Goal: Task Accomplishment & Management: Use online tool/utility

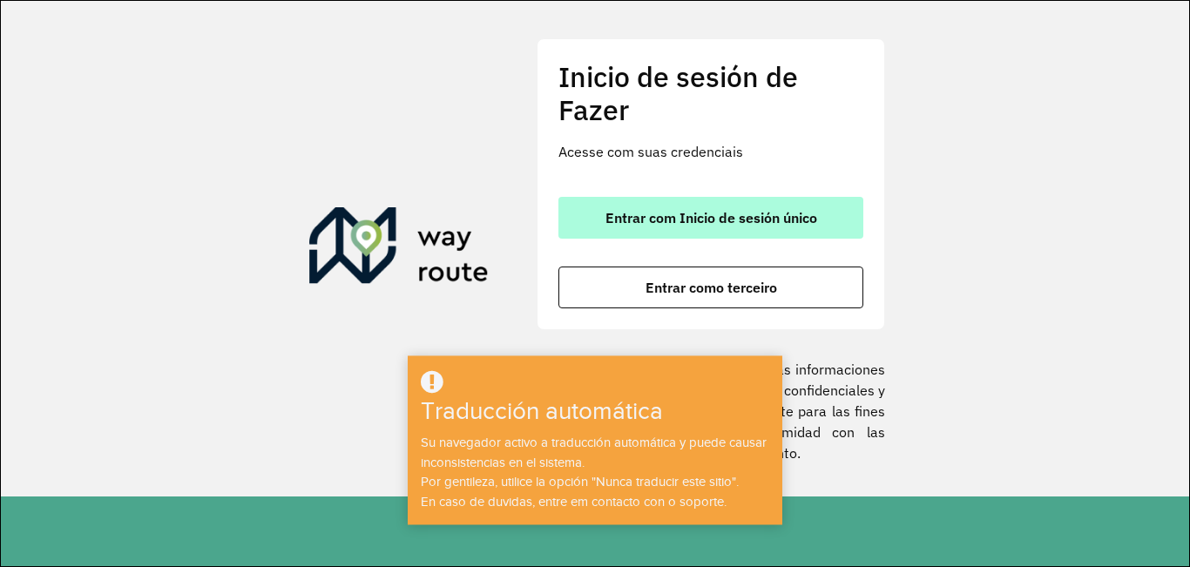
click at [744, 222] on font "Entrar com Inicio de sesión único" at bounding box center [711, 217] width 212 height 17
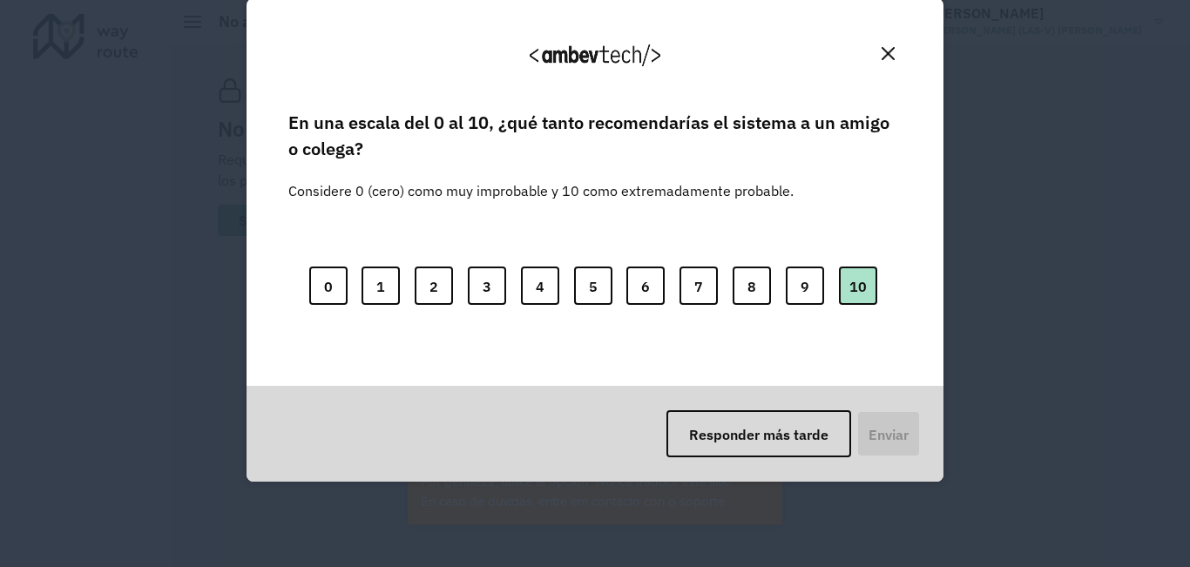
click at [852, 282] on font "10" at bounding box center [857, 285] width 17 height 17
click at [887, 437] on font "Enviar" at bounding box center [887, 434] width 40 height 17
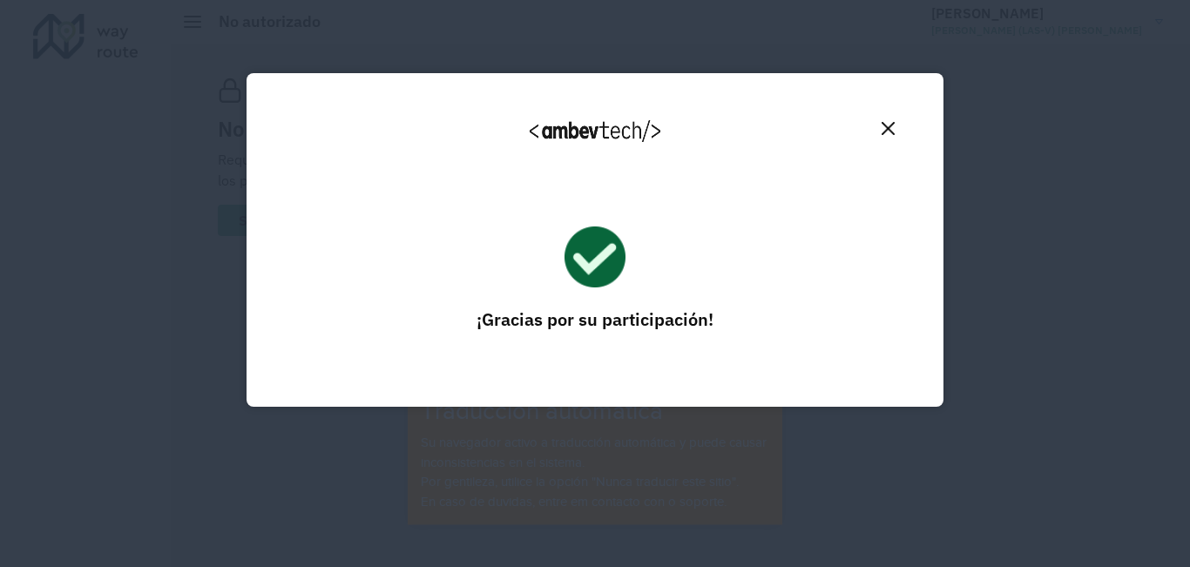
click at [891, 132] on img "Cerca" at bounding box center [887, 128] width 13 height 13
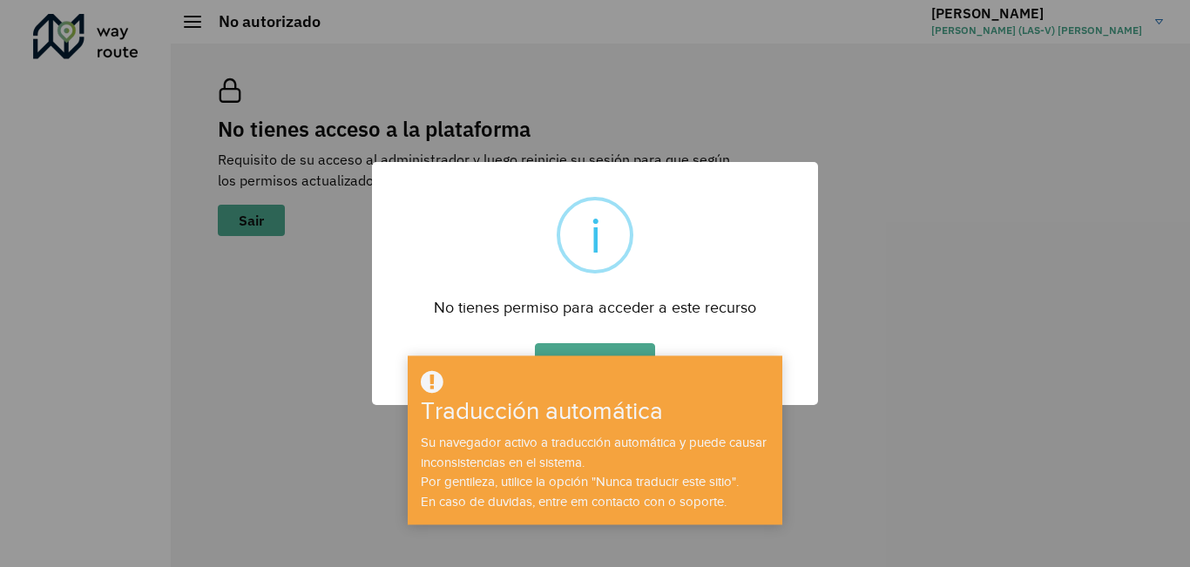
click at [635, 341] on div "DE ACUERDO No Cancelar" at bounding box center [595, 363] width 446 height 49
click at [626, 343] on button "DE ACUERDO" at bounding box center [594, 363] width 119 height 40
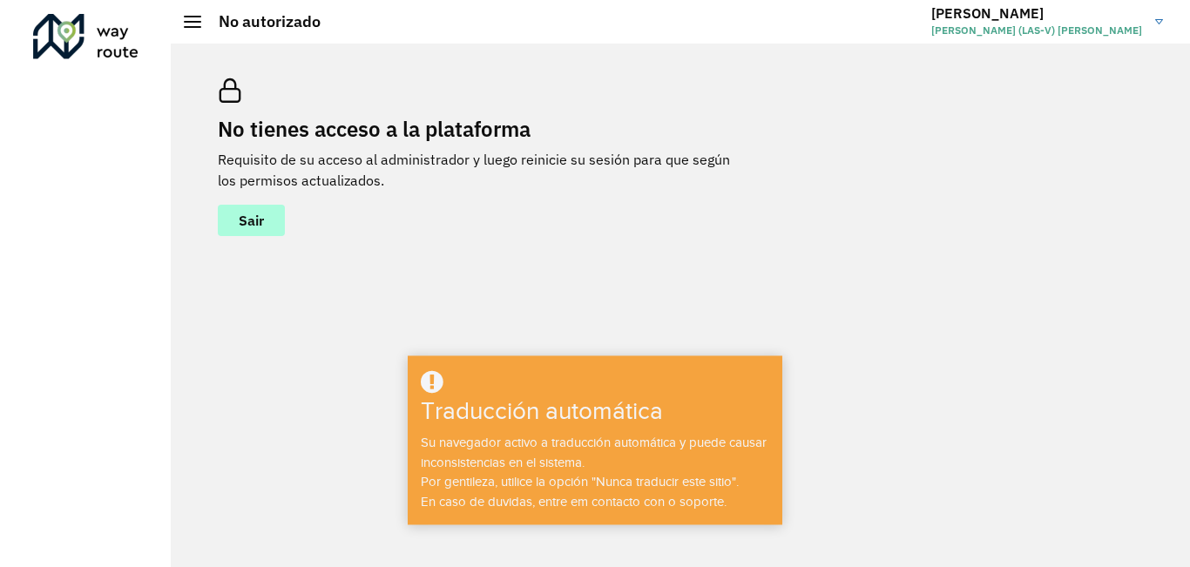
click at [283, 225] on button "Sair" at bounding box center [251, 220] width 67 height 31
